Goal: Task Accomplishment & Management: Complete application form

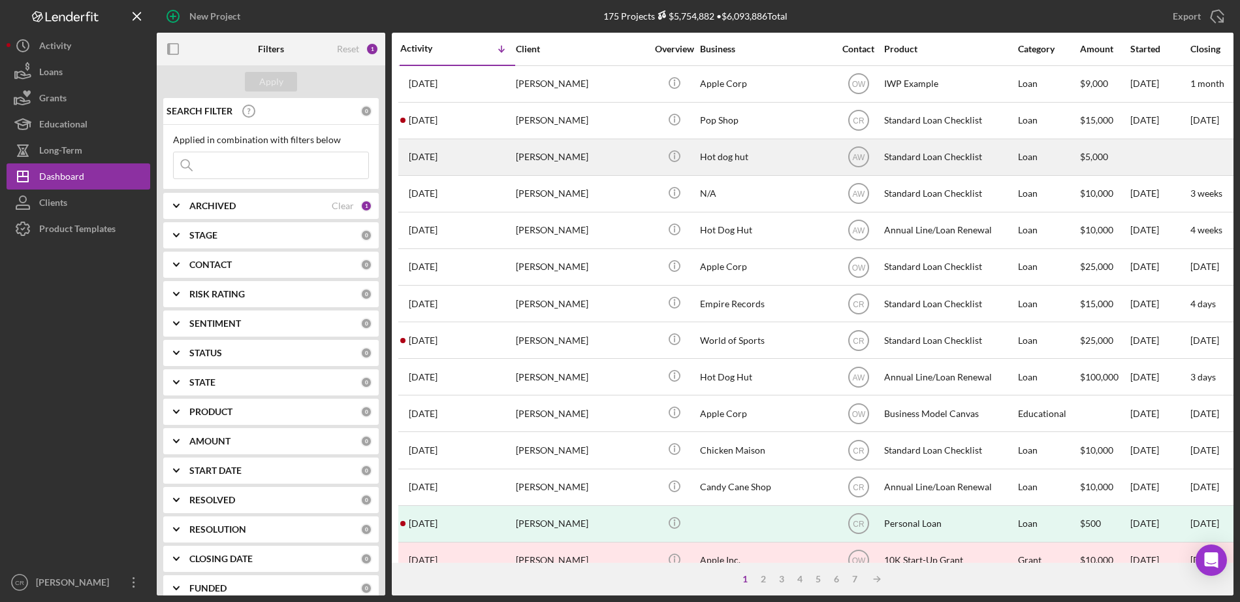
click at [757, 165] on div "Hot dog hut" at bounding box center [765, 157] width 131 height 35
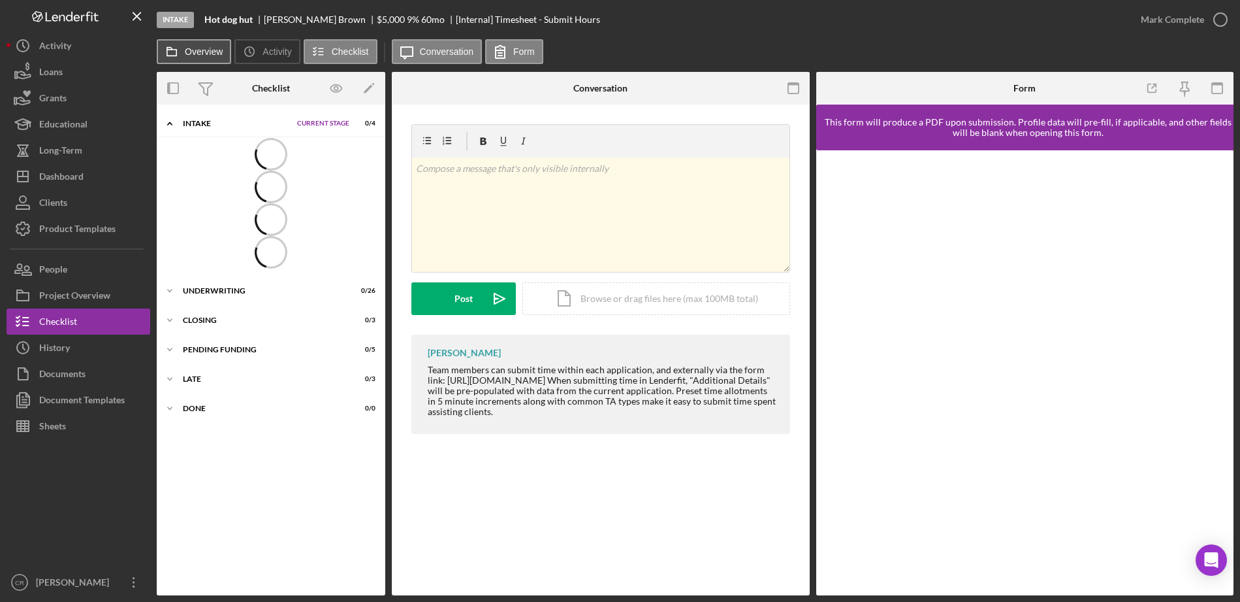
click at [201, 54] on label "Overview" at bounding box center [204, 51] width 38 height 10
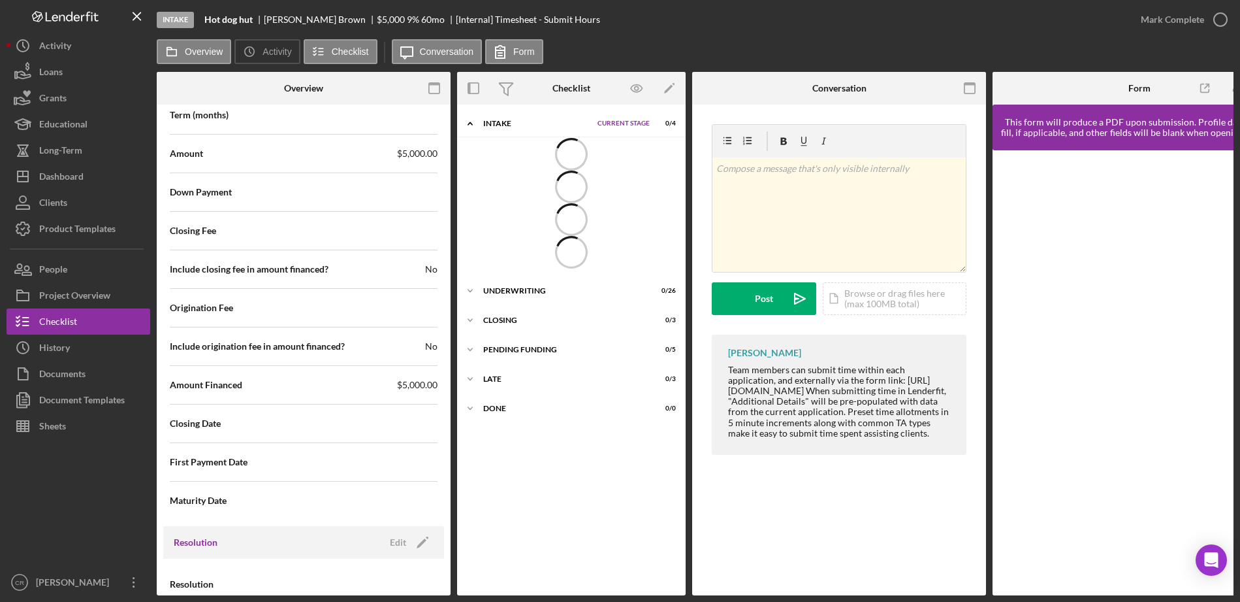
scroll to position [1585, 0]
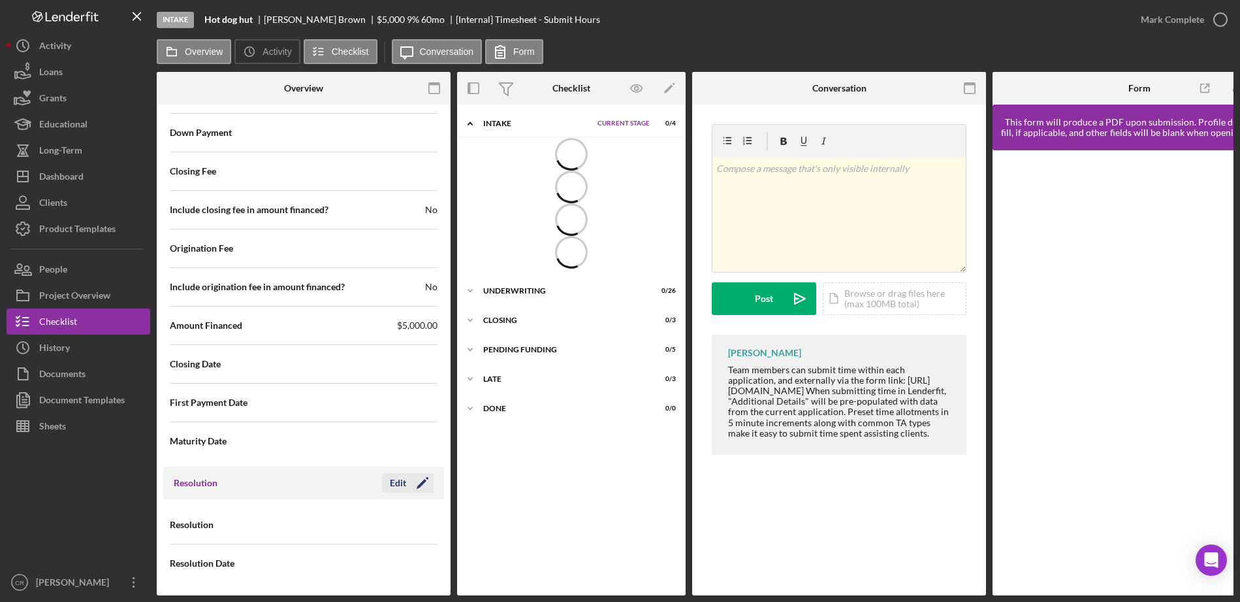
click at [393, 484] on div "Edit" at bounding box center [398, 483] width 16 height 20
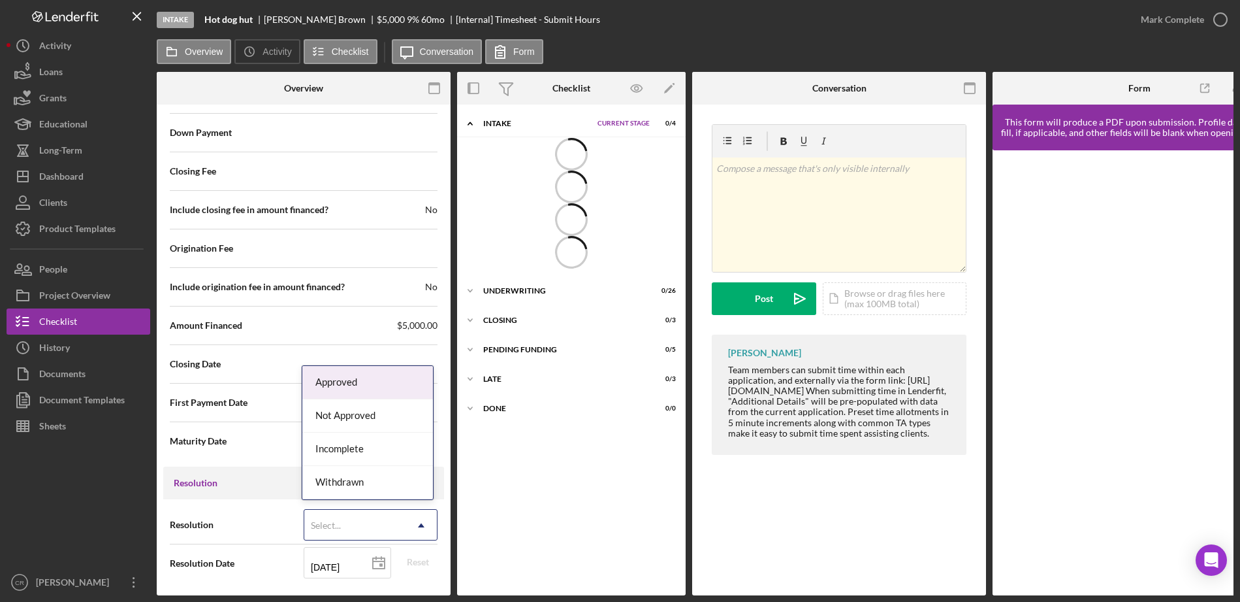
click at [378, 517] on div "Select..." at bounding box center [354, 525] width 101 height 30
click at [381, 389] on div "Approved" at bounding box center [367, 382] width 131 height 33
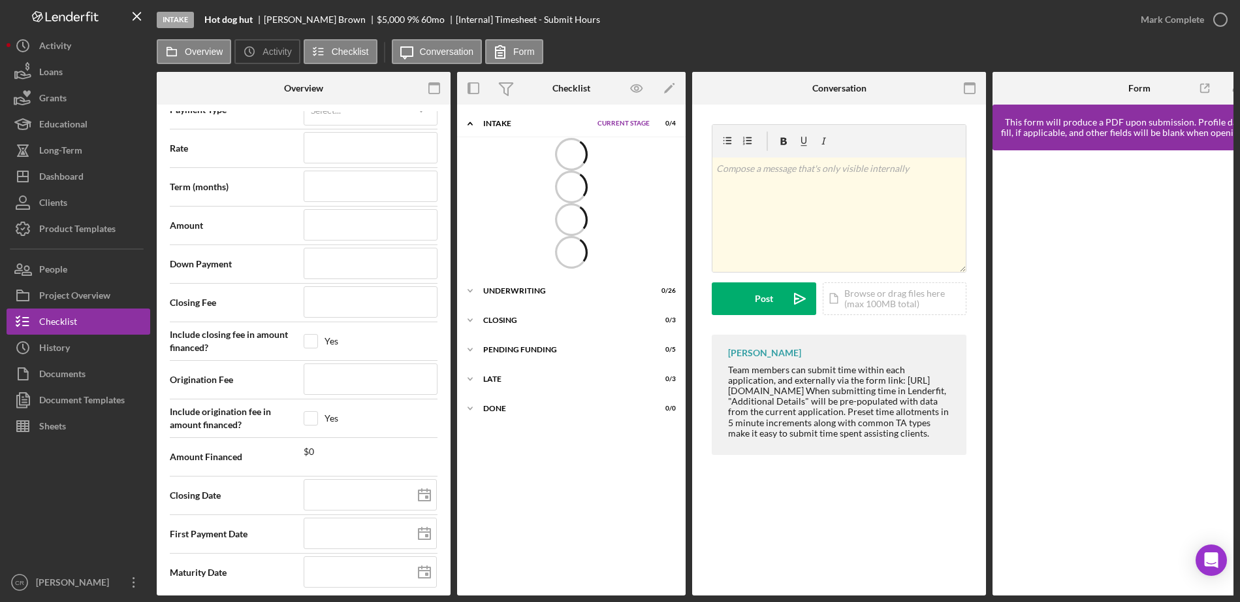
scroll to position [2086, 0]
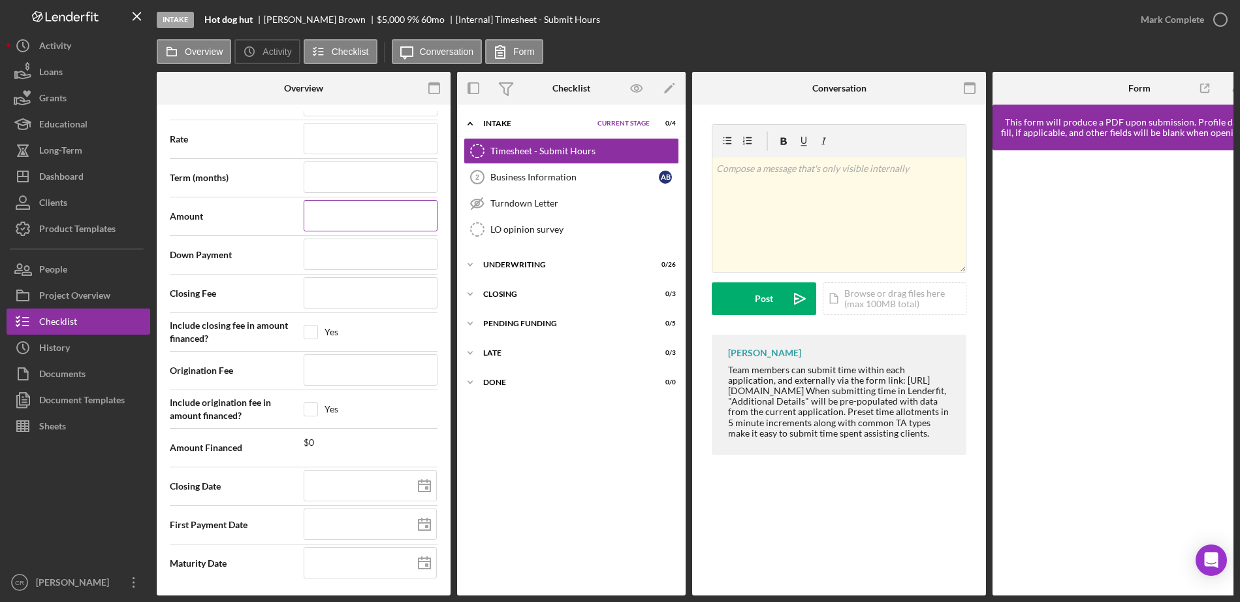
click at [355, 213] on input at bounding box center [371, 215] width 134 height 31
type input "$4"
type input "$45"
type input "$452"
type input "$4,520"
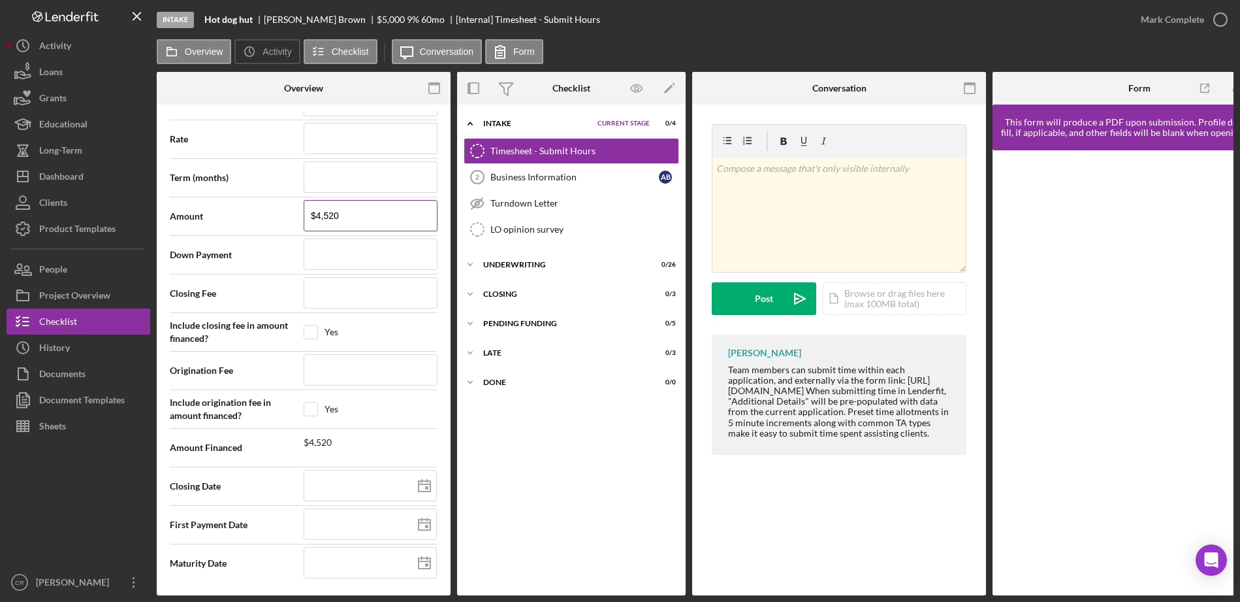
type input "$45,200"
type input "$452,002"
type input "$4,520,022"
type input "$452,002"
type input "$45,200"
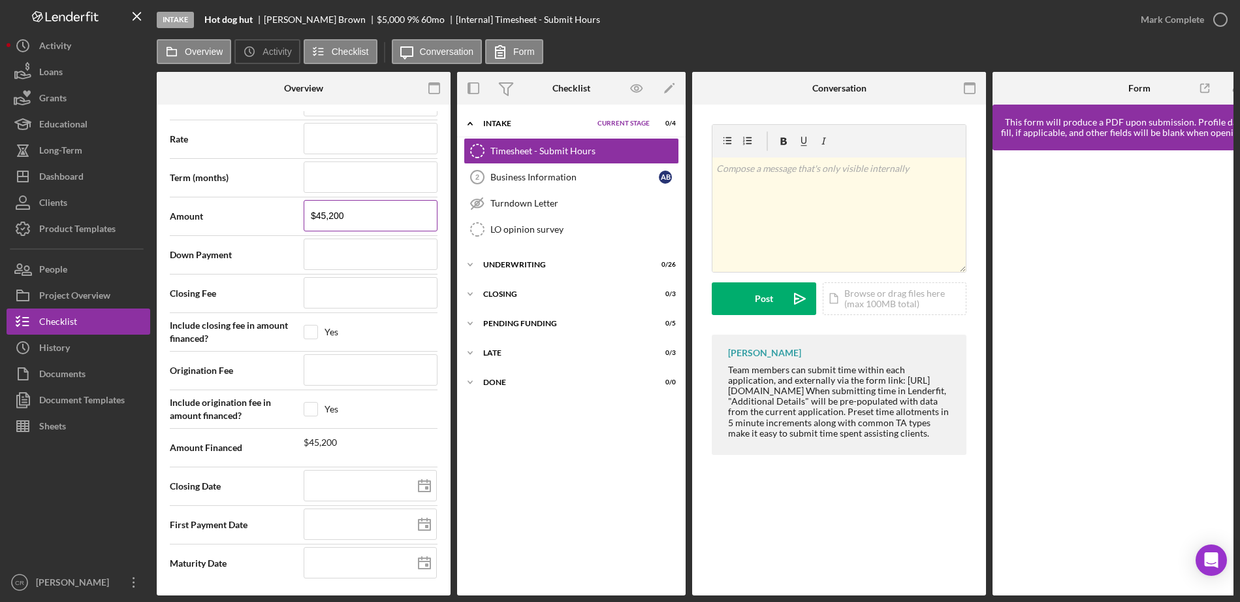
type input "$4,520"
type input "$452"
type input "$45"
type input "$4"
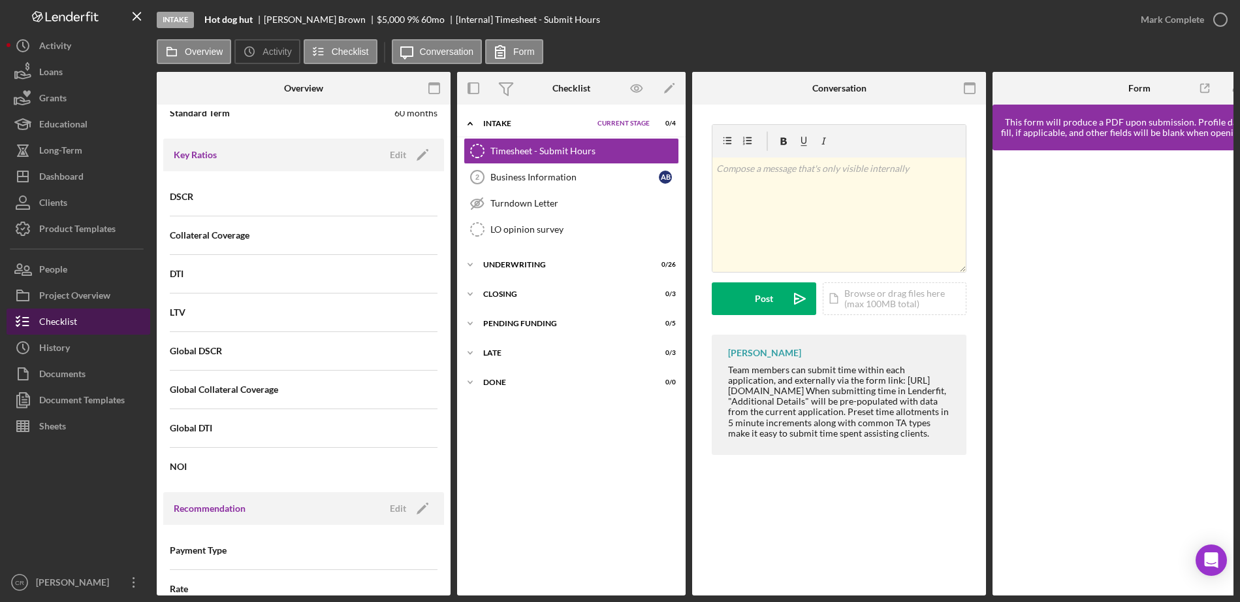
click at [51, 321] on div "Checklist" at bounding box center [58, 322] width 38 height 29
